Goal: Task Accomplishment & Management: Manage account settings

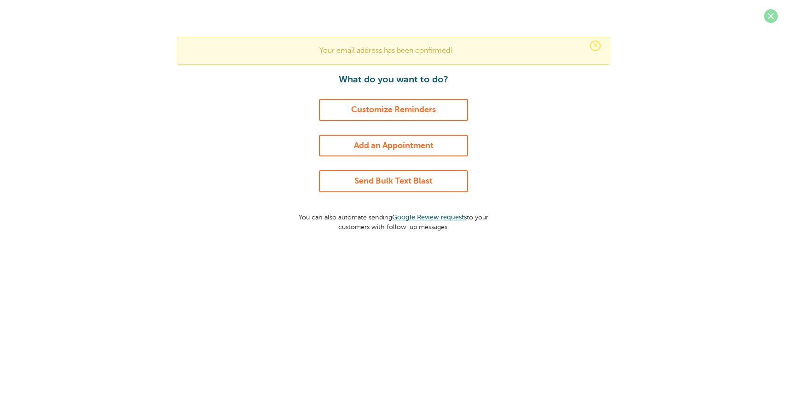
click at [767, 14] on span at bounding box center [771, 16] width 14 height 14
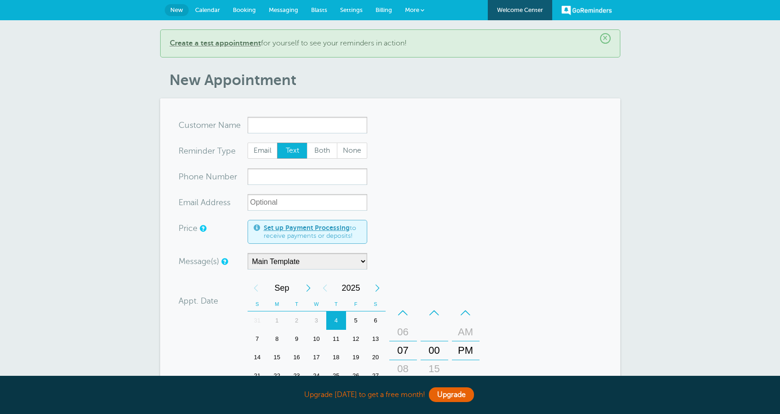
click at [413, 12] on span "More" at bounding box center [412, 9] width 14 height 7
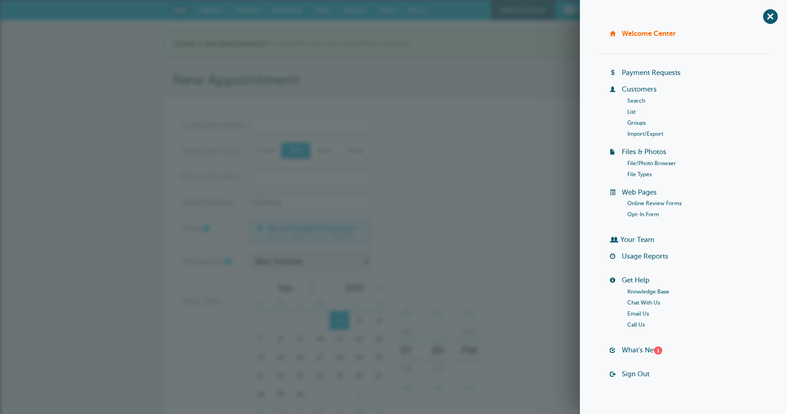
click at [637, 91] on link "Customers" at bounding box center [638, 89] width 35 height 7
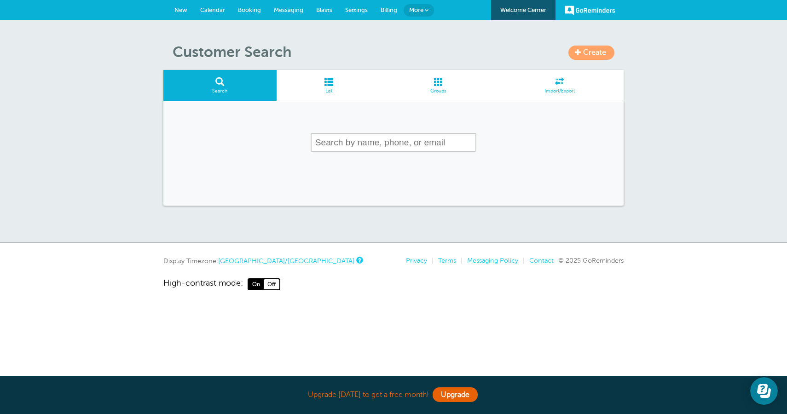
click at [584, 57] on span "Create" at bounding box center [594, 52] width 23 height 8
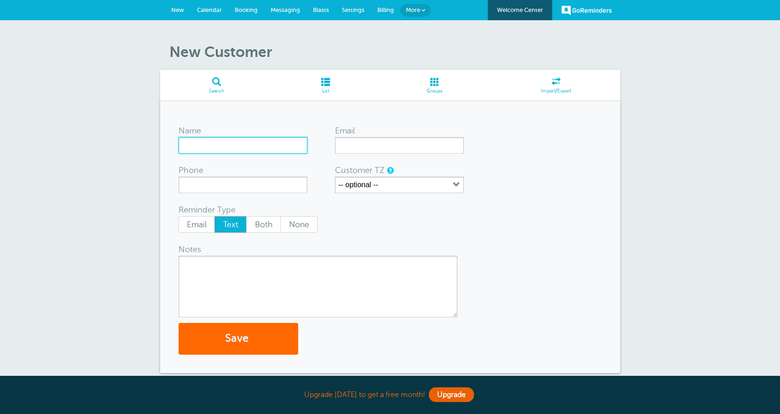
click at [263, 142] on input "Name" at bounding box center [242, 145] width 129 height 17
click at [264, 144] on input "Name" at bounding box center [242, 145] width 129 height 17
type input "Test"
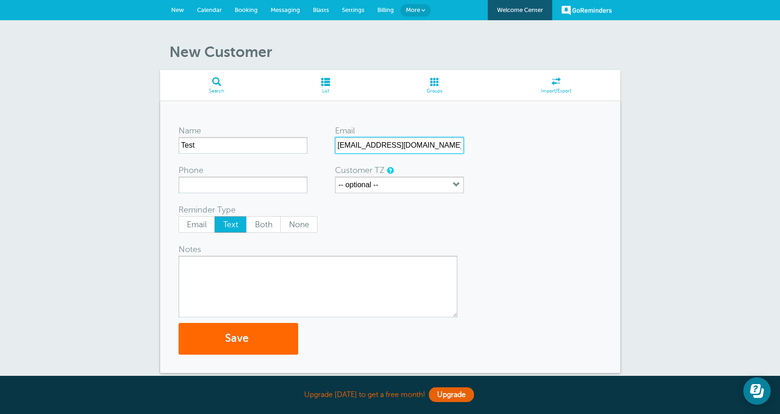
type input "[EMAIL_ADDRESS][DOMAIN_NAME]"
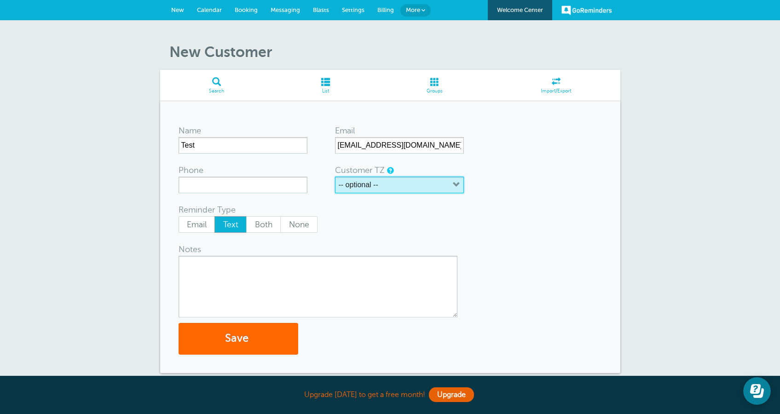
click at [381, 180] on button "-- optional --" at bounding box center [399, 185] width 129 height 17
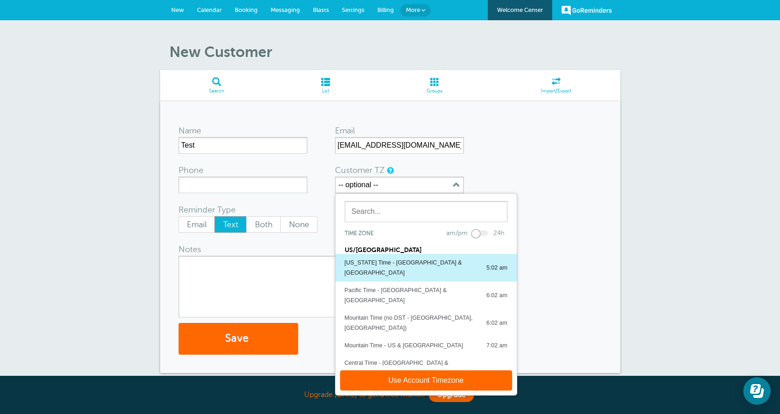
click at [383, 256] on button "Alaska Time - US & Canada 5:02 am" at bounding box center [425, 268] width 181 height 28
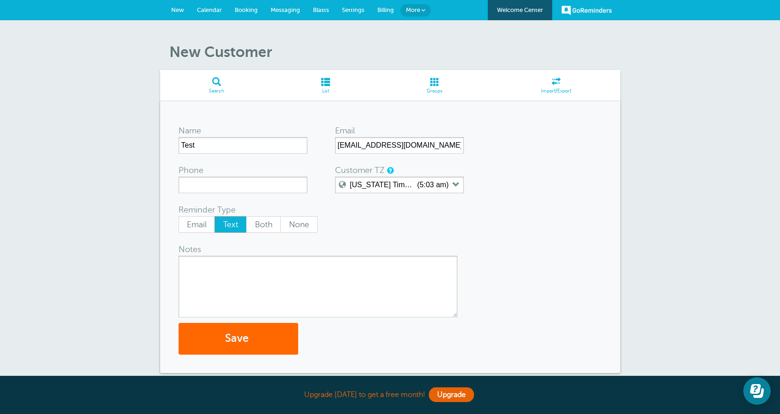
click at [236, 254] on div "Notes" at bounding box center [212, 249] width 69 height 13
click at [253, 271] on textarea "Notes" at bounding box center [317, 287] width 279 height 62
click at [270, 222] on span "Both" at bounding box center [264, 225] width 34 height 16
click at [246, 216] on input "Both" at bounding box center [246, 216] width 0 height 0
radio input "true"
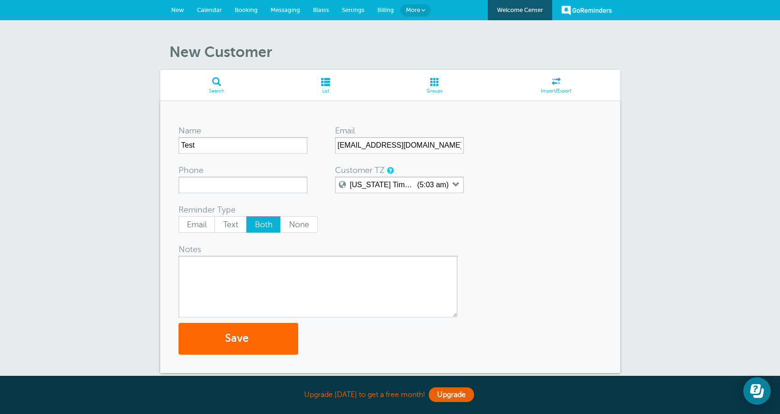
click at [289, 296] on textarea "Notes" at bounding box center [317, 287] width 279 height 62
type textarea "hello"
click at [276, 349] on button "Save" at bounding box center [238, 339] width 120 height 32
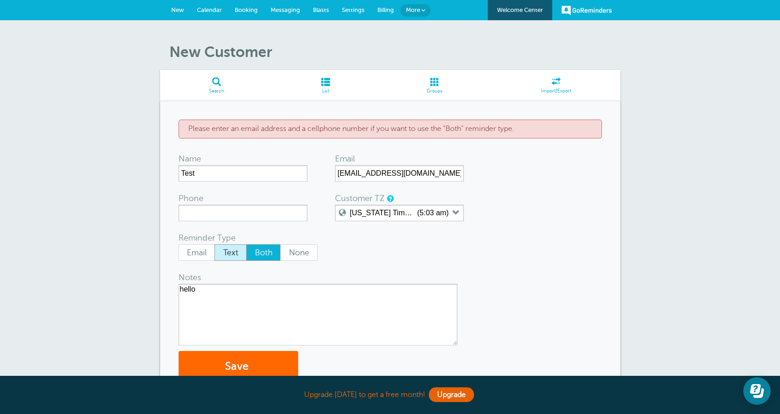
click at [229, 249] on span "Text" at bounding box center [230, 253] width 31 height 16
click at [214, 244] on input "Text" at bounding box center [214, 244] width 0 height 0
radio input "true"
click at [209, 251] on span "Email" at bounding box center [197, 253] width 36 height 16
click at [178, 244] on input "Email" at bounding box center [178, 244] width 0 height 0
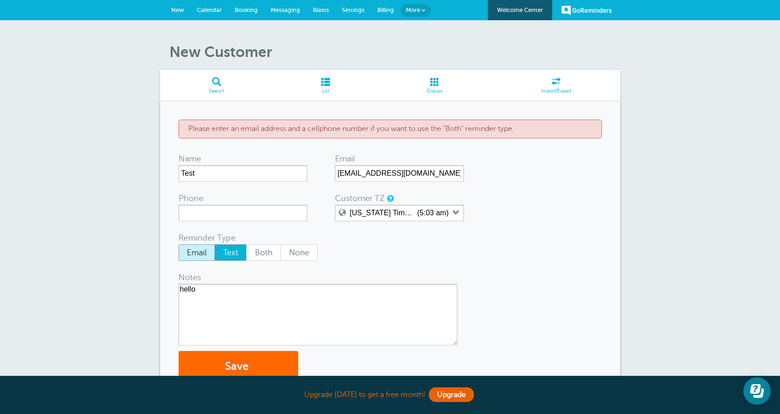
radio input "true"
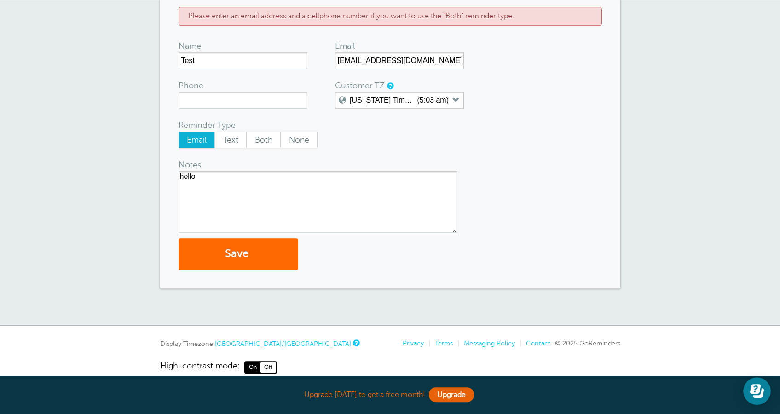
scroll to position [127, 0]
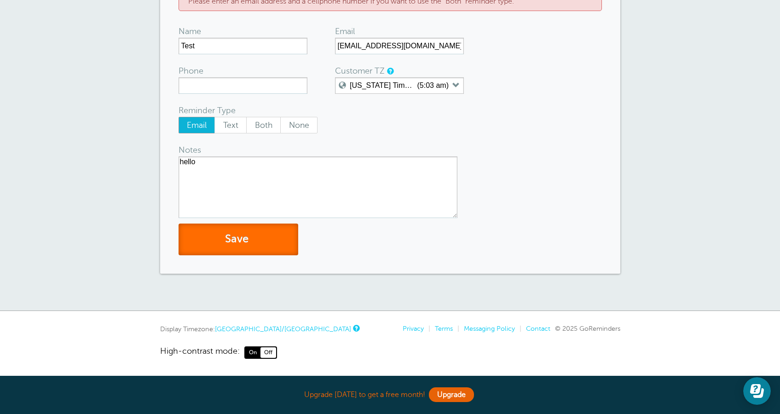
click at [250, 231] on button "Save" at bounding box center [238, 240] width 120 height 32
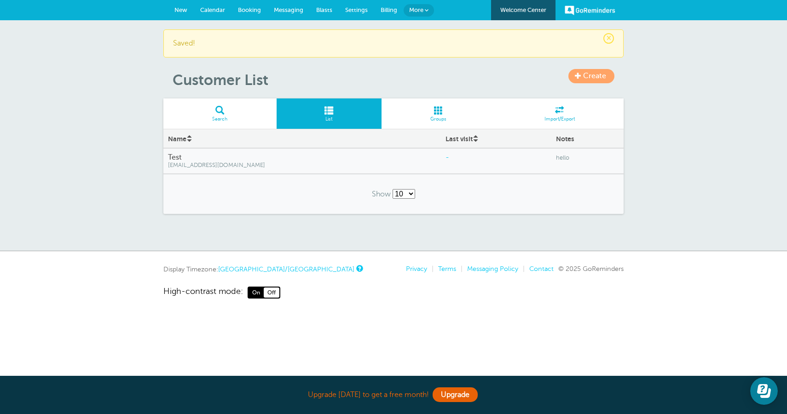
click at [427, 8] on link "More" at bounding box center [418, 10] width 30 height 12
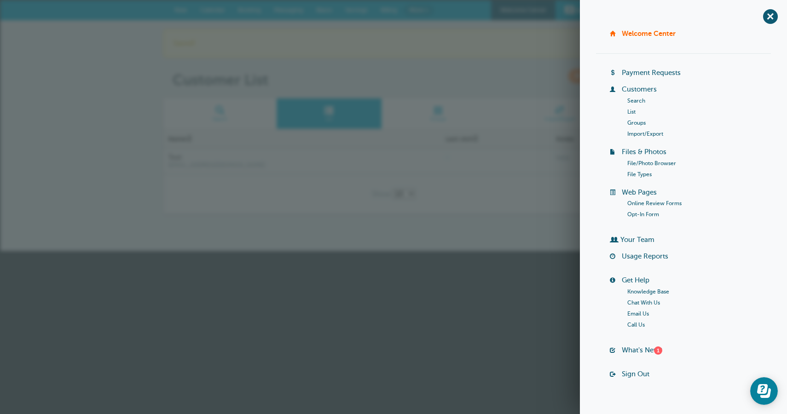
click at [628, 240] on link "Your Team" at bounding box center [637, 239] width 34 height 7
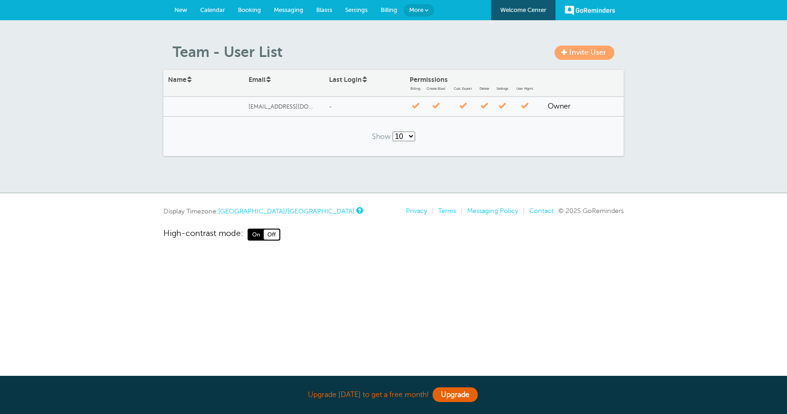
click at [577, 56] on span "Invite User" at bounding box center [587, 52] width 37 height 8
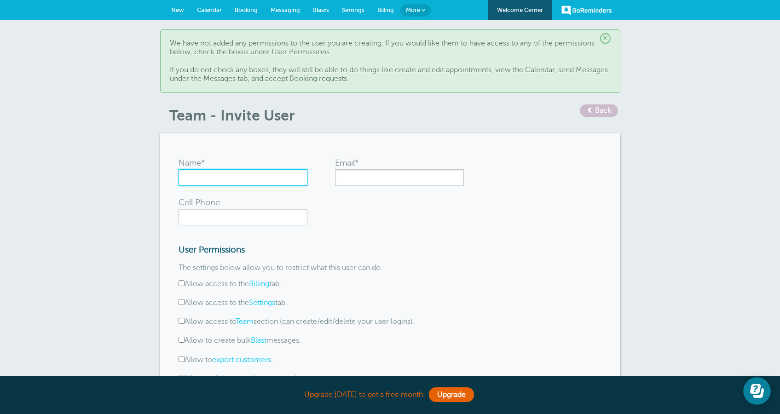
click at [297, 180] on input "Name*" at bounding box center [242, 177] width 129 height 17
type input "User without export and delete options"
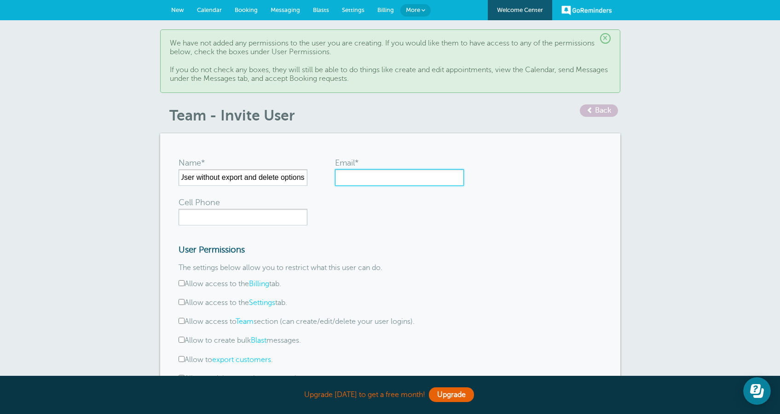
click at [382, 183] on input "Email*" at bounding box center [399, 177] width 129 height 17
click at [387, 178] on input "aishoo1213+1@gmail.com" at bounding box center [399, 177] width 129 height 17
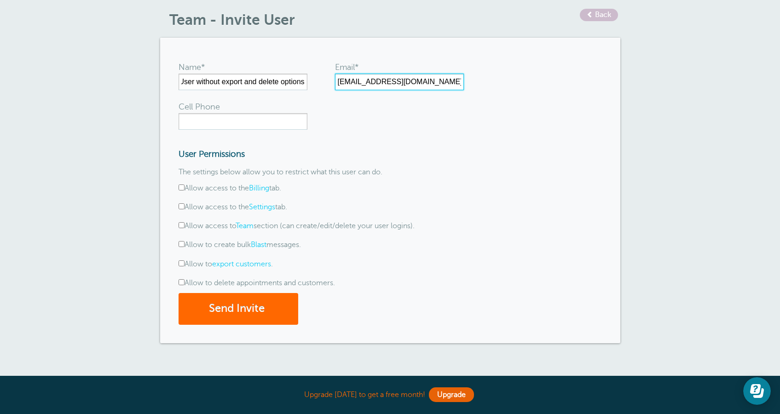
scroll to position [140, 0]
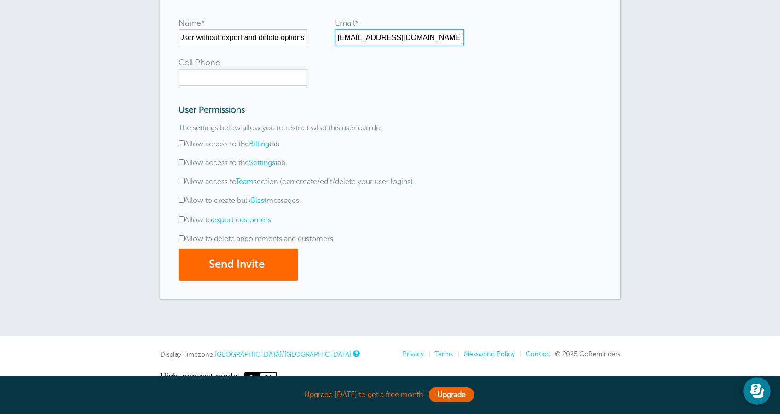
type input "aishoo1213+2@gmail.com"
click at [244, 201] on label "Allow to create bulk Blast messages." at bounding box center [239, 200] width 122 height 8
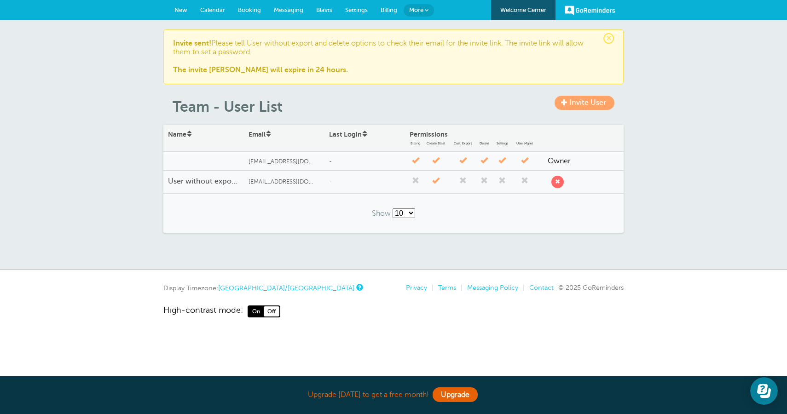
click at [183, 8] on span "New" at bounding box center [180, 9] width 13 height 7
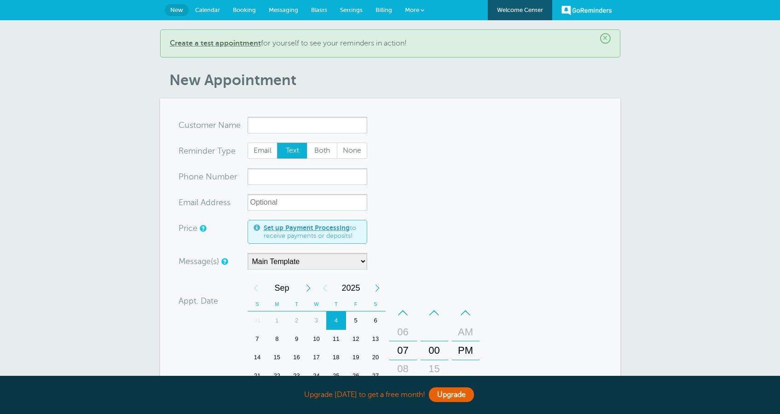
click at [272, 123] on input "x-no-autofill" at bounding box center [307, 125] width 120 height 17
click at [282, 148] on span "Test" at bounding box center [307, 143] width 110 height 11
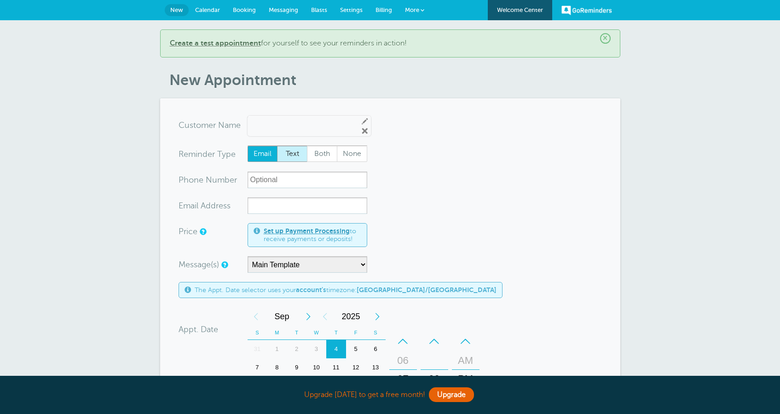
type input "Testtest@gmail.com"
type input "Test"
radio input "true"
type input "test@gmail.com"
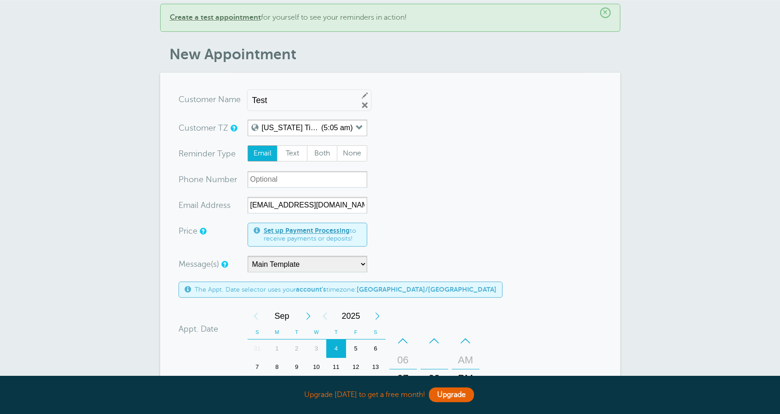
scroll to position [44, 0]
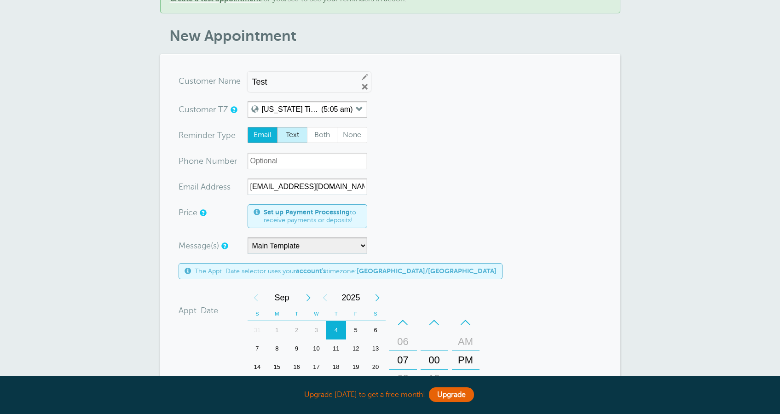
click at [299, 132] on span "Text" at bounding box center [291, 135] width 29 height 16
click at [277, 127] on input "Text" at bounding box center [276, 126] width 0 height 0
radio input "true"
click at [289, 166] on input "xxx-no-autofill" at bounding box center [307, 161] width 120 height 17
click at [252, 136] on span "Email" at bounding box center [262, 135] width 29 height 16
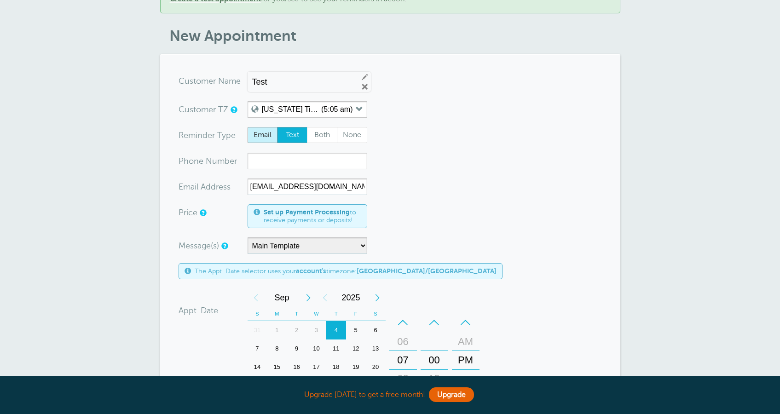
click at [247, 127] on input "Email" at bounding box center [247, 126] width 0 height 0
radio input "true"
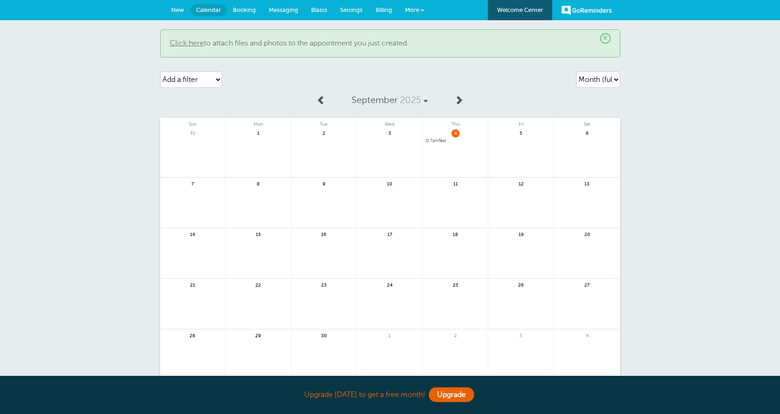
click at [441, 140] on span "7pm Test" at bounding box center [455, 140] width 60 height 5
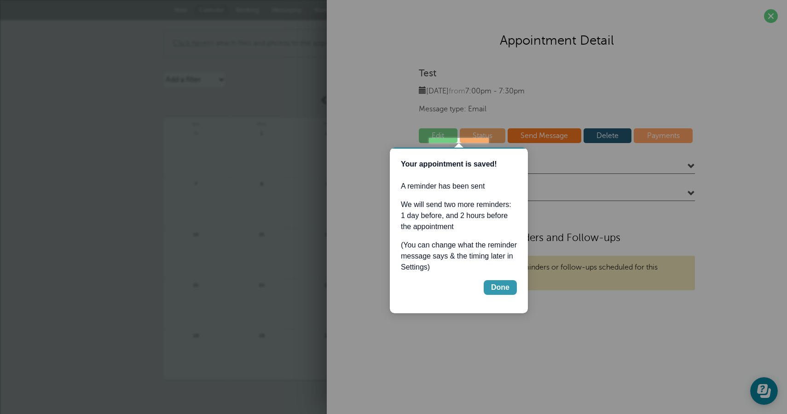
click at [501, 286] on div "Done" at bounding box center [500, 287] width 18 height 11
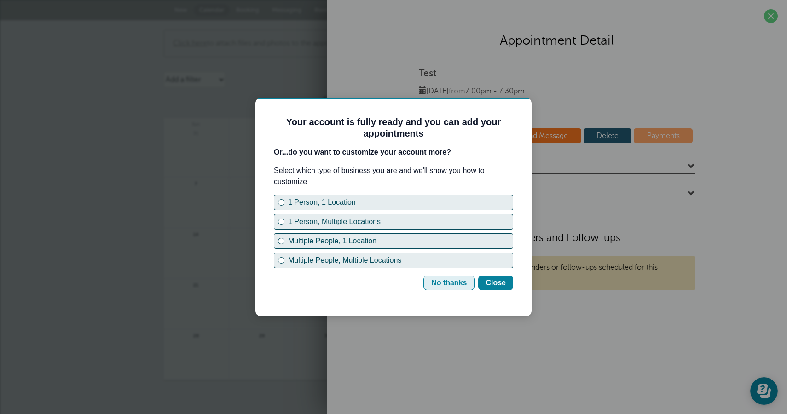
click at [452, 285] on div "No thanks" at bounding box center [448, 282] width 35 height 11
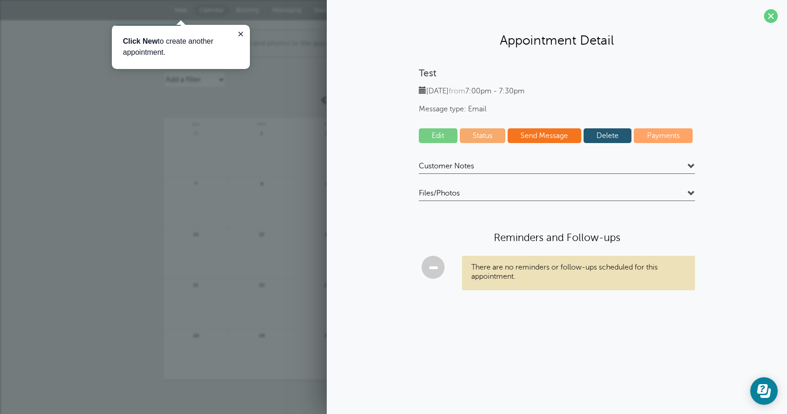
click at [436, 138] on link "Edit" at bounding box center [438, 135] width 39 height 15
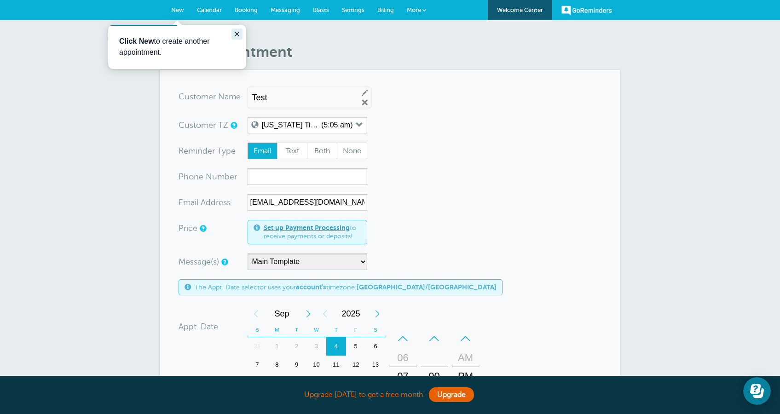
click at [237, 32] on icon "Close guide" at bounding box center [236, 33] width 7 height 7
click at [414, 12] on span "More" at bounding box center [414, 9] width 14 height 7
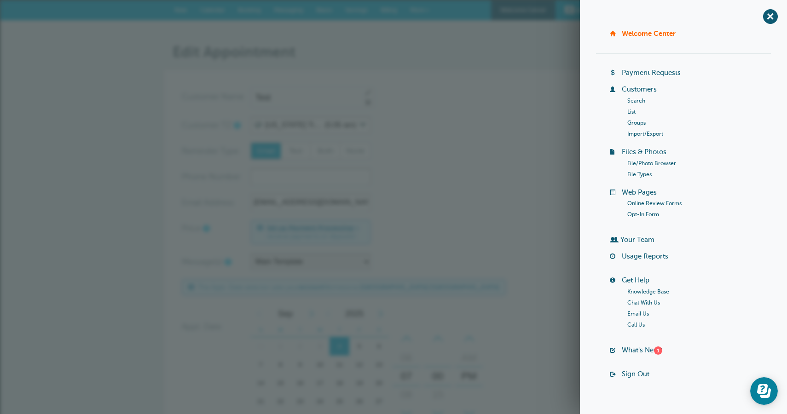
click at [645, 241] on link "Your Team" at bounding box center [637, 239] width 34 height 7
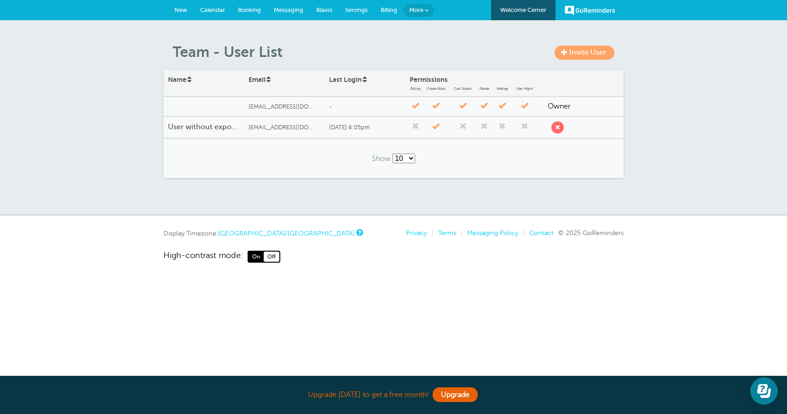
click at [270, 124] on span "[EMAIL_ADDRESS][DOMAIN_NAME]" at bounding box center [282, 127] width 69 height 7
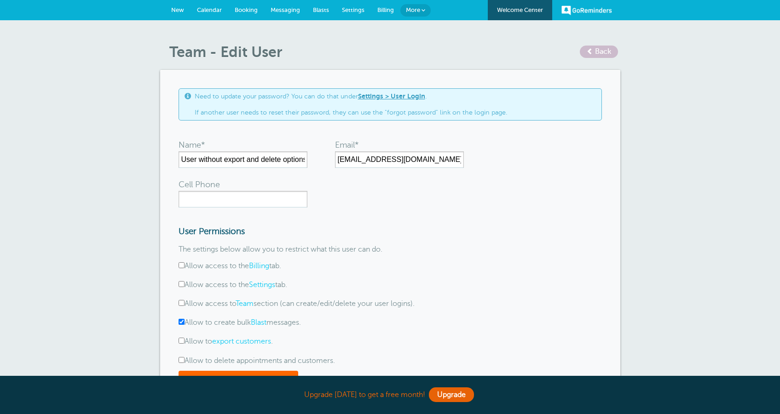
scroll to position [44, 0]
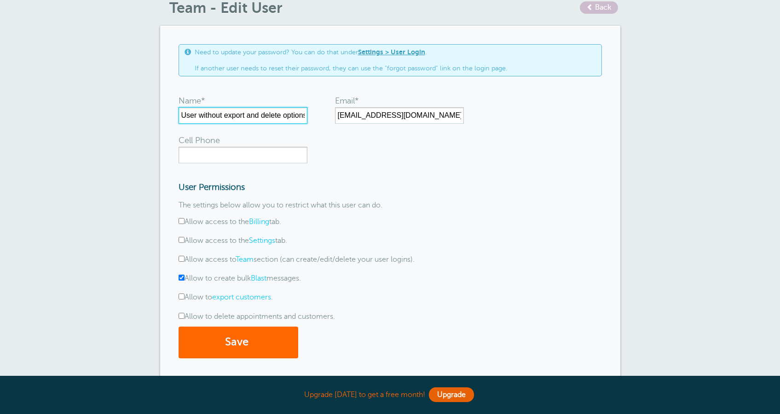
click at [259, 120] on input "User without export and delete options" at bounding box center [242, 115] width 129 height 17
drag, startPoint x: 181, startPoint y: 114, endPoint x: 321, endPoint y: 125, distance: 140.8
click at [307, 124] on input "User without export and delete options" at bounding box center [242, 115] width 129 height 17
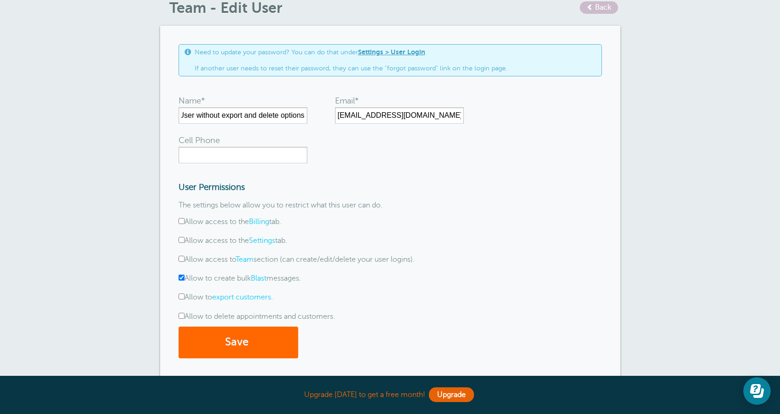
click at [354, 157] on form "Name* User without export and delete options Email* aishoo1213+2@gmail.com Cell…" at bounding box center [389, 224] width 423 height 268
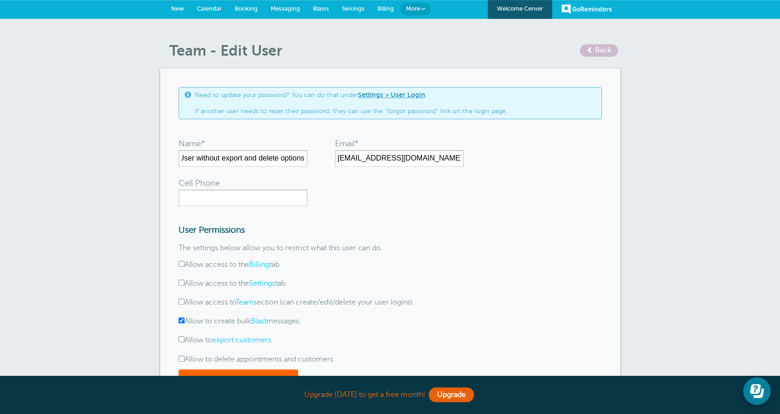
scroll to position [0, 0]
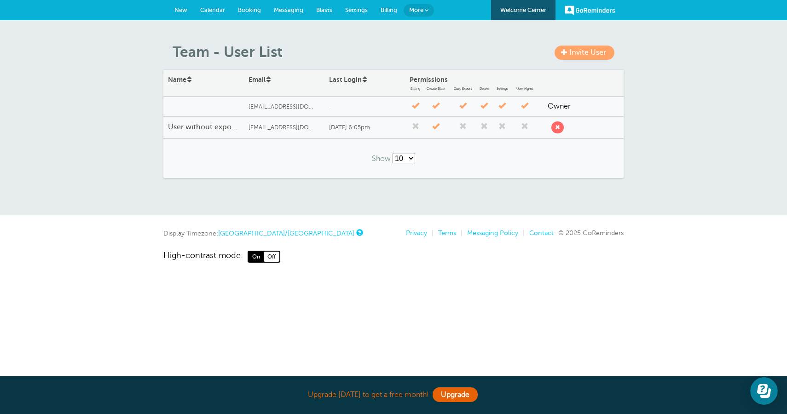
click at [210, 12] on span "Calendar" at bounding box center [212, 9] width 25 height 7
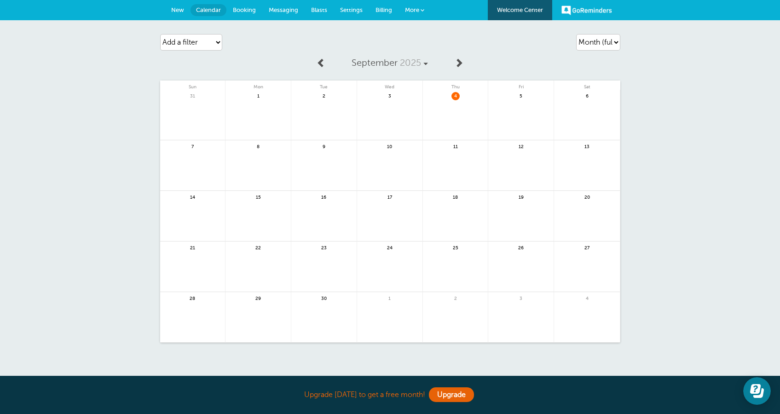
click at [175, 6] on link "New" at bounding box center [178, 10] width 26 height 20
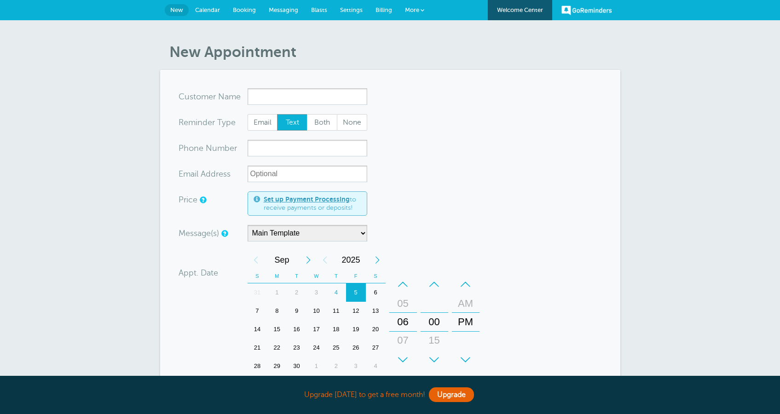
click at [296, 90] on input "x-no-autofill" at bounding box center [307, 96] width 120 height 17
click at [288, 118] on span "Test" at bounding box center [307, 114] width 110 height 11
type input "Testtest@gmail.com"
type input "Test"
radio input "true"
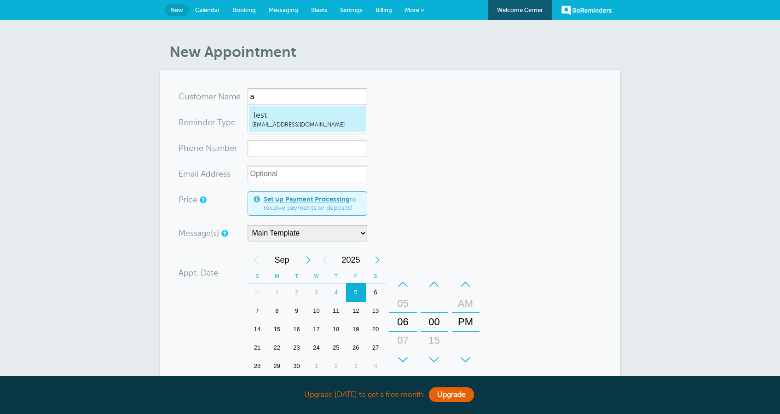
type input "test@gmail.com"
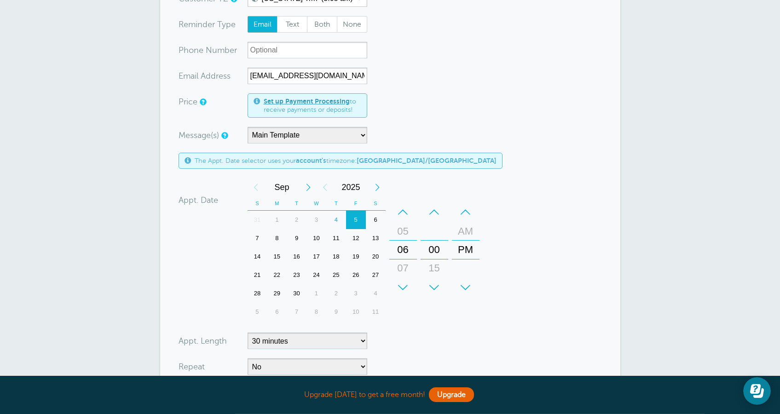
scroll to position [331, 0]
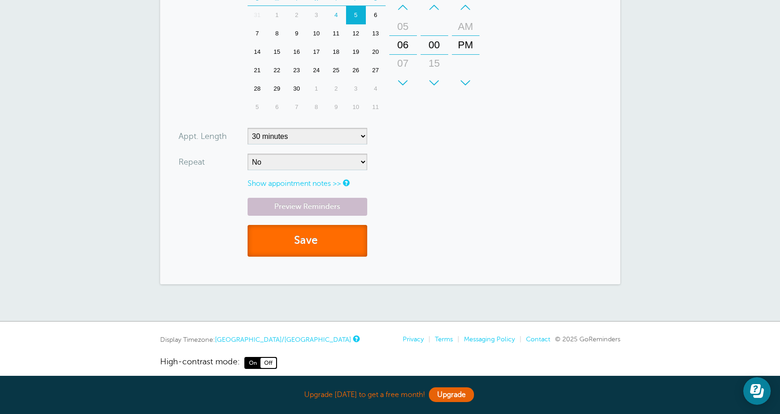
click at [323, 246] on button "Save" at bounding box center [307, 241] width 120 height 32
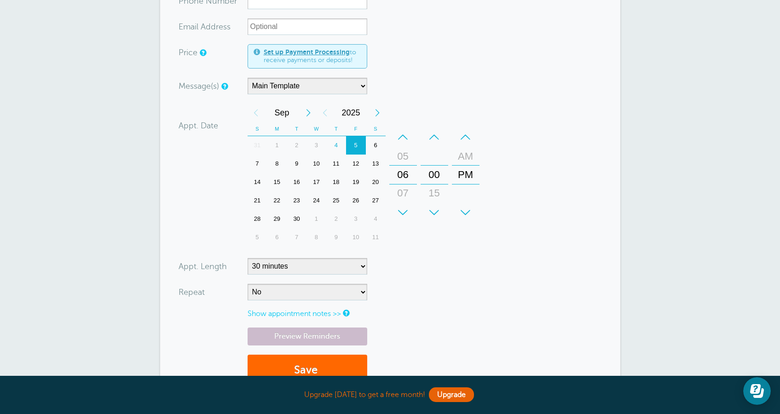
scroll to position [44, 0]
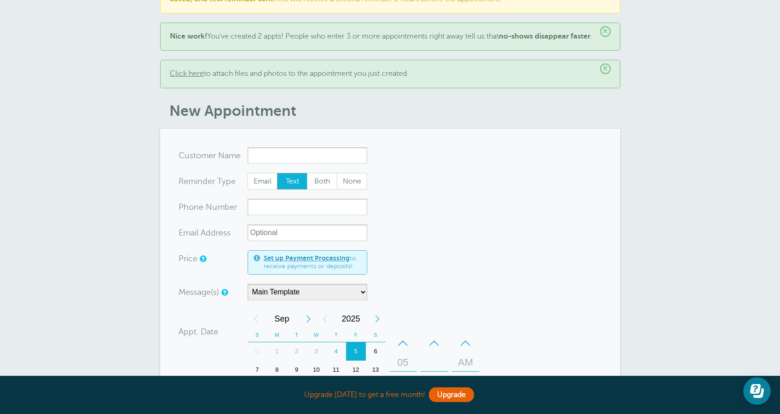
click at [599, 78] on div "× Click here to attach files and photos to the appointment you just created." at bounding box center [390, 74] width 460 height 28
click at [604, 74] on span "×" at bounding box center [605, 68] width 11 height 11
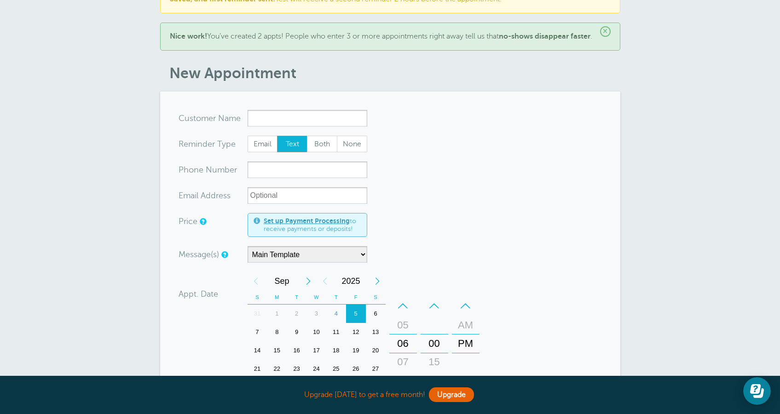
click at [604, 33] on span "×" at bounding box center [605, 31] width 11 height 11
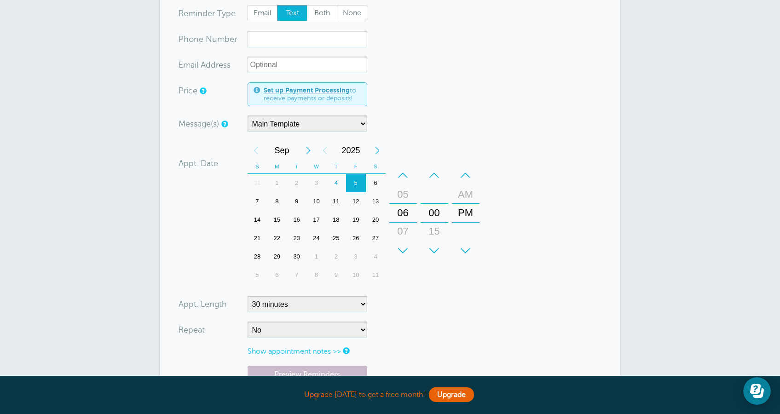
scroll to position [0, 0]
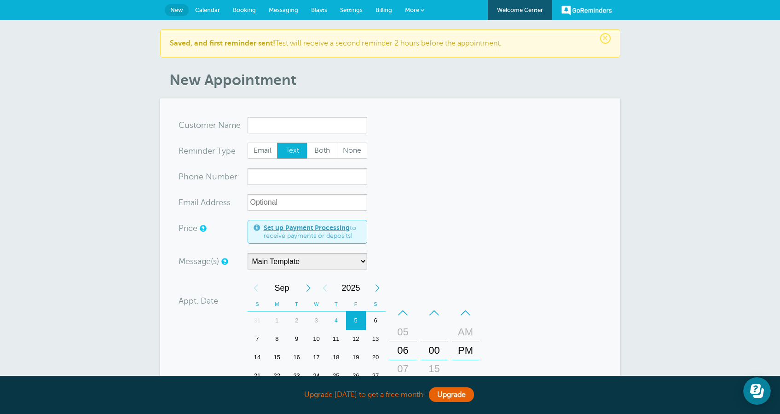
click at [605, 38] on span "×" at bounding box center [605, 38] width 11 height 11
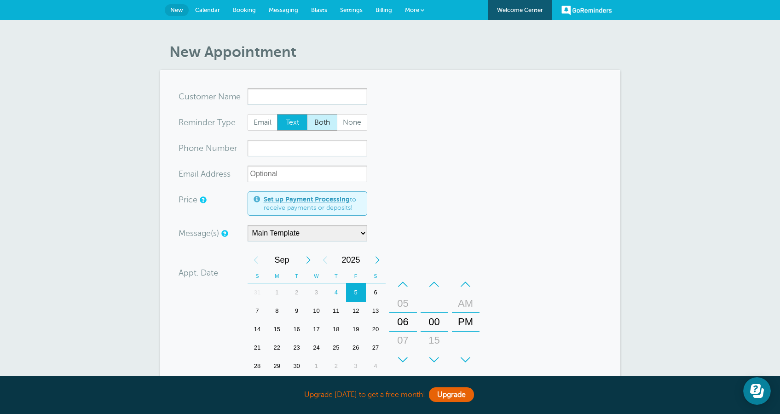
click at [310, 121] on span "Both" at bounding box center [321, 123] width 29 height 16
click at [307, 114] on input "Both" at bounding box center [306, 114] width 0 height 0
radio input "true"
click at [265, 120] on span "Email" at bounding box center [262, 123] width 29 height 16
click at [247, 114] on input "Email" at bounding box center [247, 114] width 0 height 0
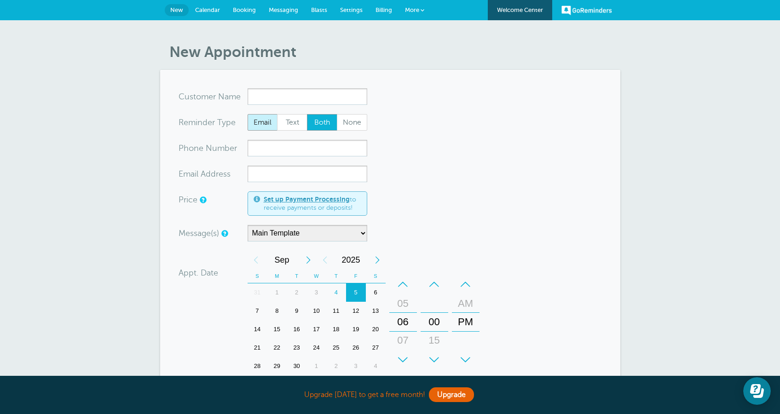
radio input "true"
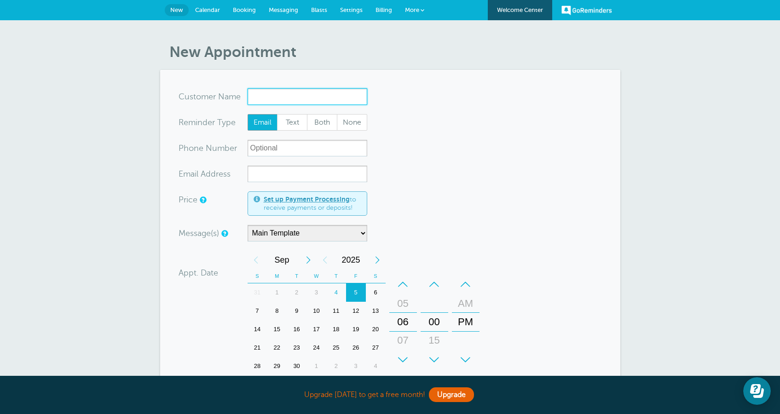
click at [292, 99] on input "x-no-autofill" at bounding box center [307, 96] width 120 height 17
click at [321, 97] on input "x-no-autofill" at bounding box center [307, 96] width 120 height 17
click at [275, 98] on input "x-no-autofill" at bounding box center [307, 96] width 120 height 17
click at [286, 115] on span "Test" at bounding box center [307, 114] width 110 height 11
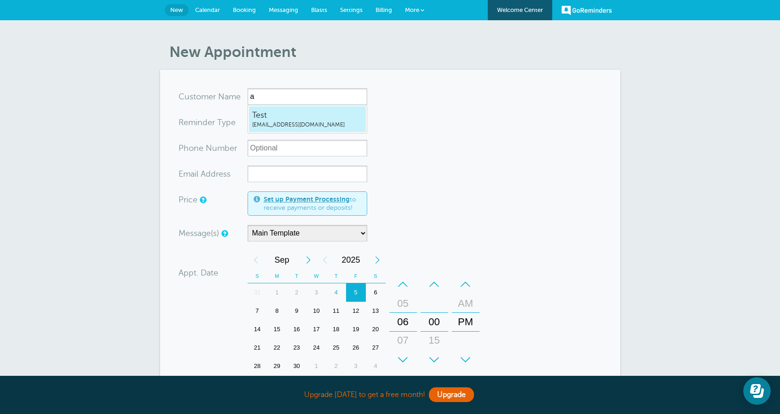
type input "Testtest@gmail.com"
type input "Test"
type input "[EMAIL_ADDRESS][DOMAIN_NAME]"
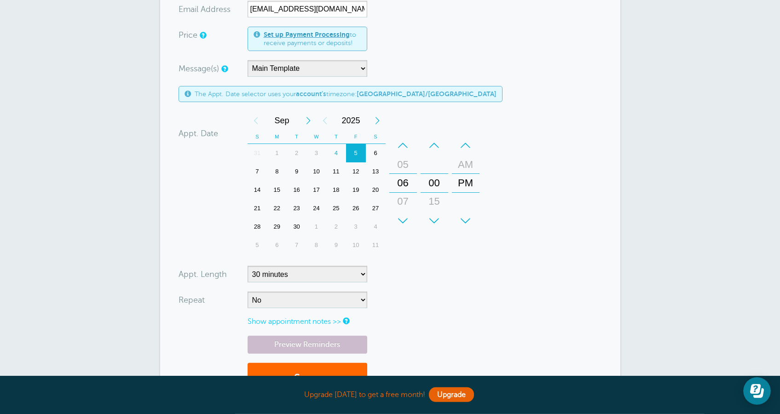
scroll to position [235, 0]
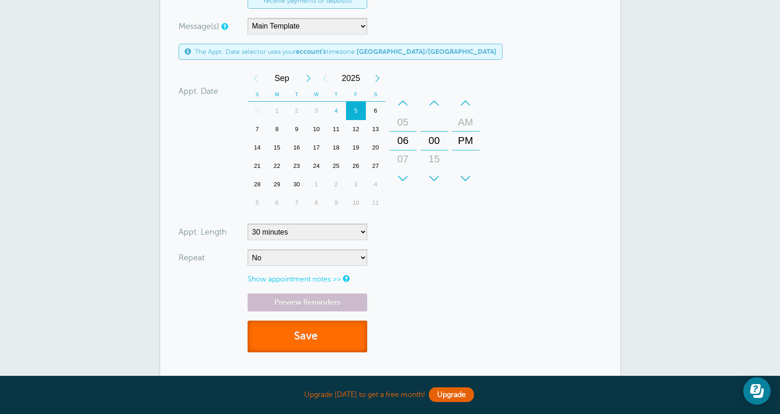
click at [307, 328] on button "Save" at bounding box center [307, 337] width 120 height 32
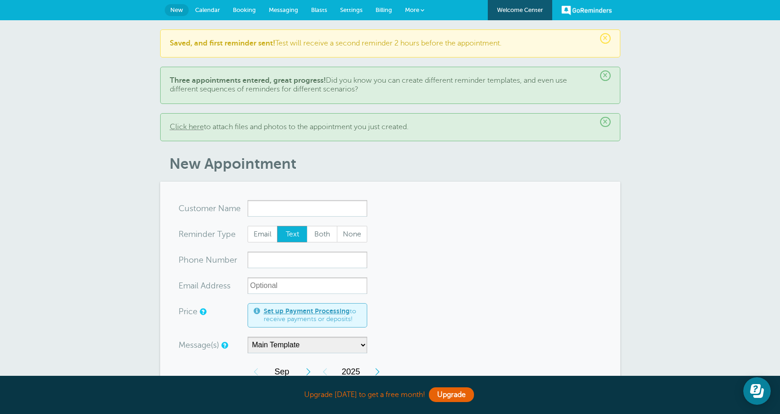
click at [215, 12] on span "Calendar" at bounding box center [207, 9] width 25 height 7
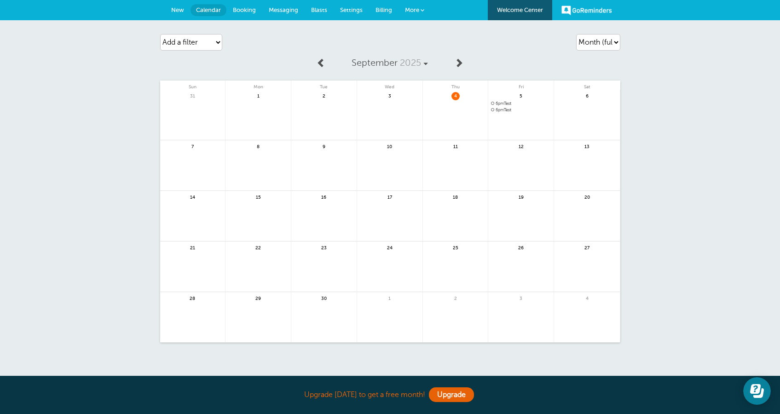
click at [508, 104] on span "6pm Test" at bounding box center [521, 103] width 60 height 5
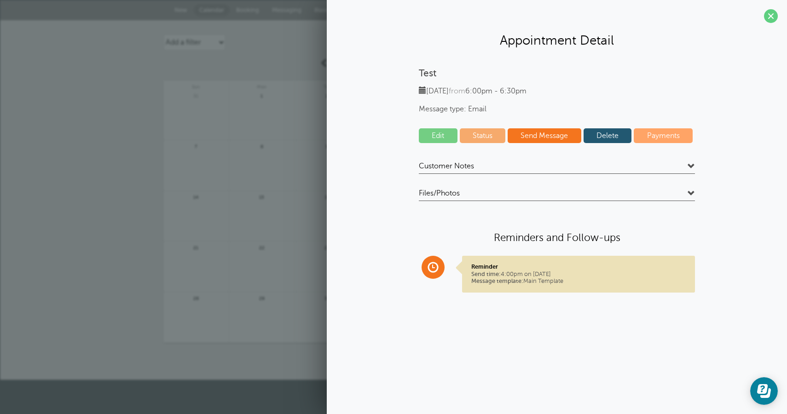
click at [446, 135] on link "Edit" at bounding box center [438, 135] width 39 height 15
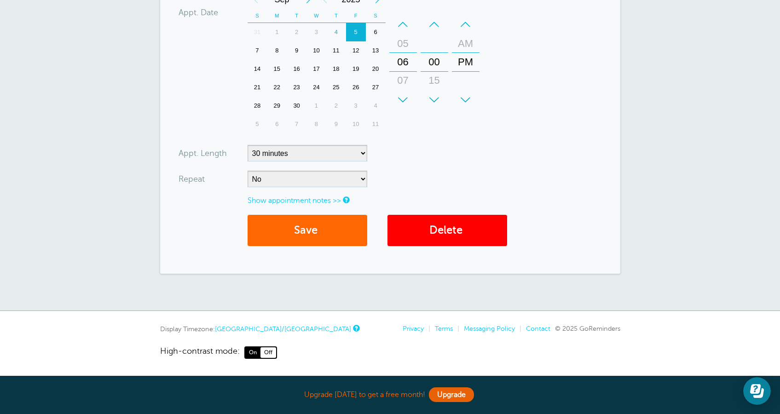
scroll to position [314, 0]
click at [681, 168] on div "Edit Appointment You are creating a new customer. To use an existing customer s…" at bounding box center [390, 8] width 780 height 605
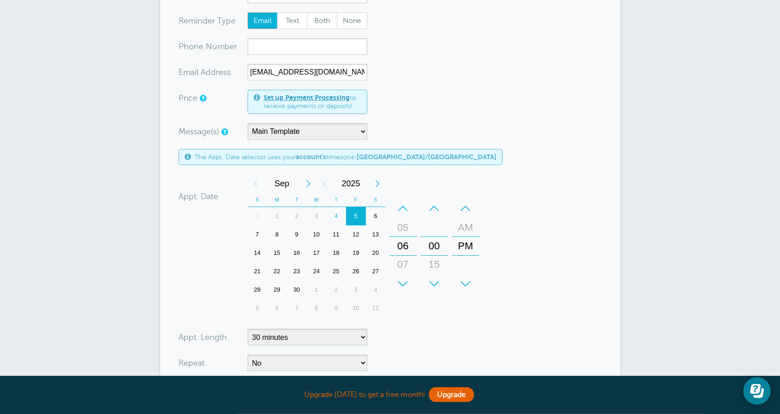
scroll to position [101, 0]
